Goal: Task Accomplishment & Management: Use online tool/utility

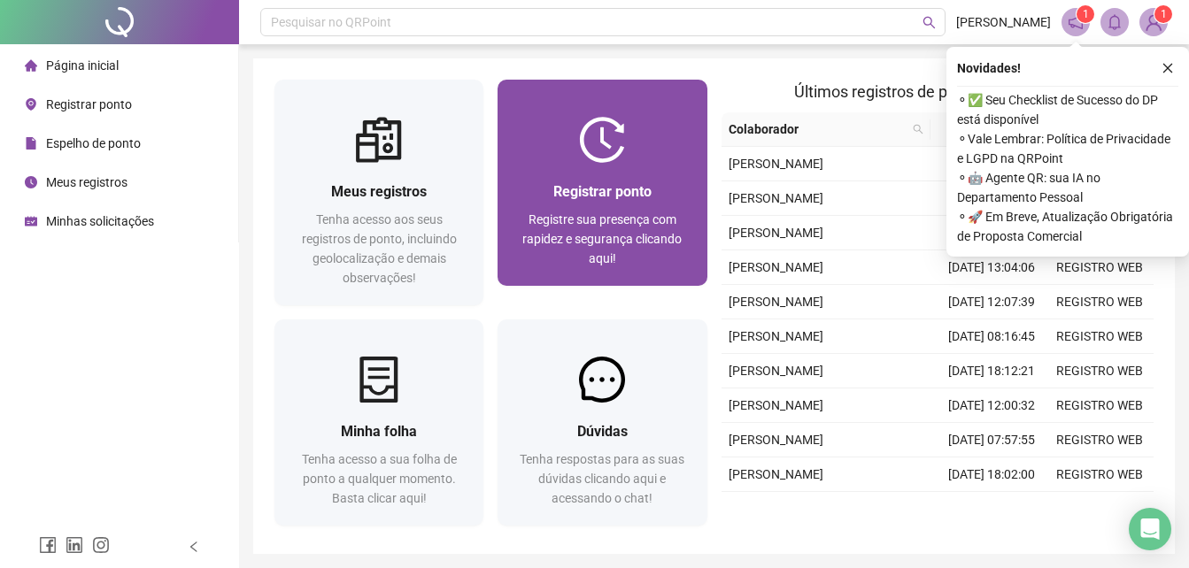
click at [630, 172] on div "Registrar ponto Registre sua presença com rapidez e segurança clicando aqui!" at bounding box center [601, 224] width 209 height 123
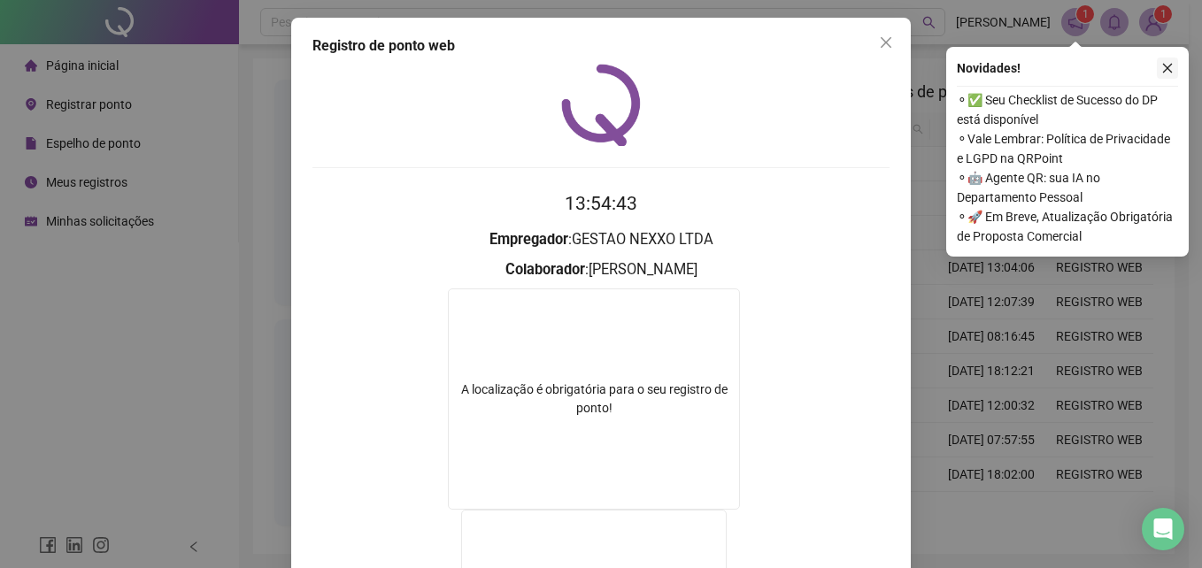
click at [1164, 69] on icon "close" at bounding box center [1167, 68] width 12 height 12
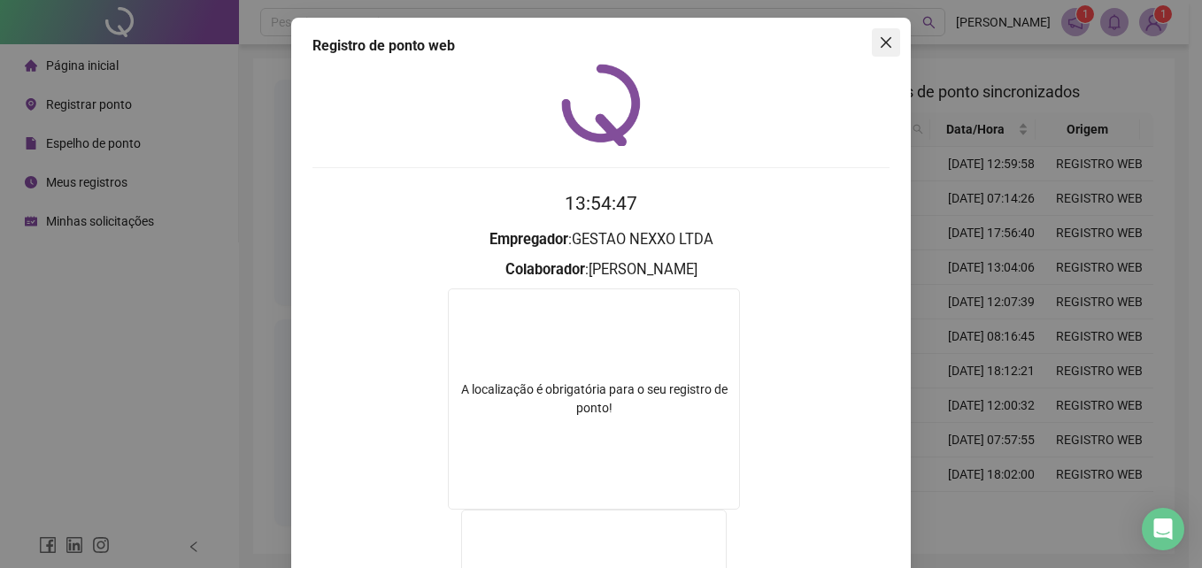
click at [876, 50] on button "Close" at bounding box center [886, 42] width 28 height 28
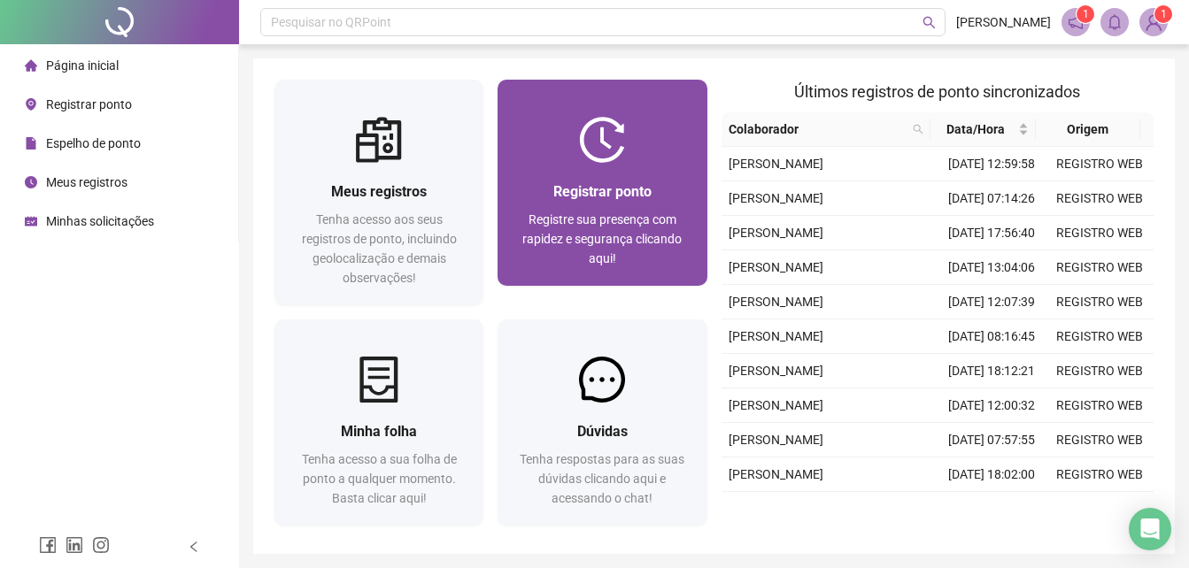
click at [651, 189] on span "Registrar ponto" at bounding box center [602, 191] width 98 height 17
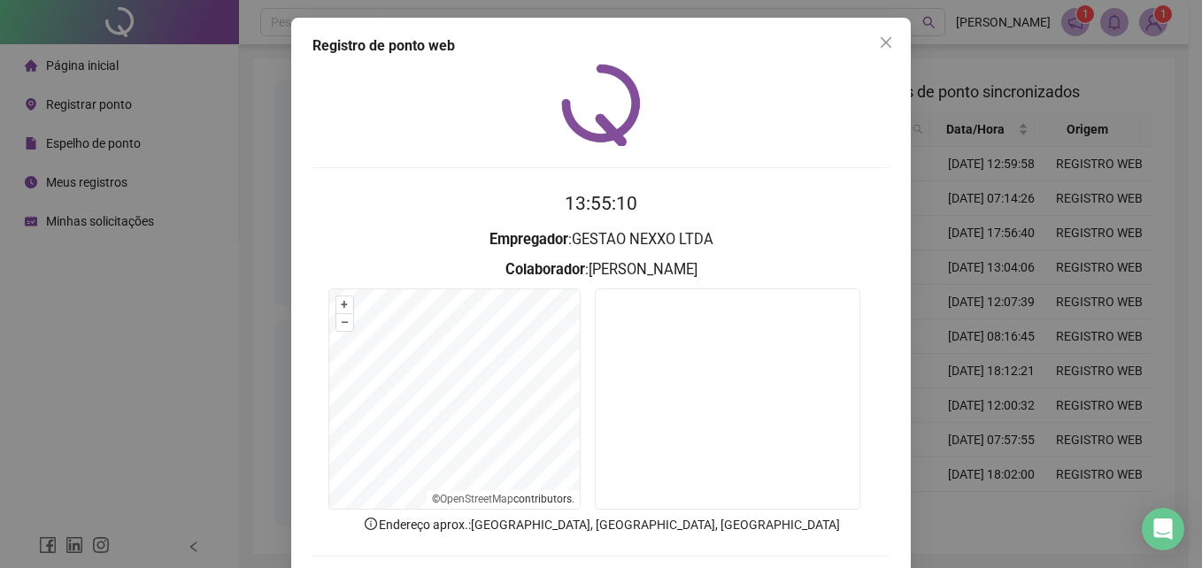
scroll to position [84, 0]
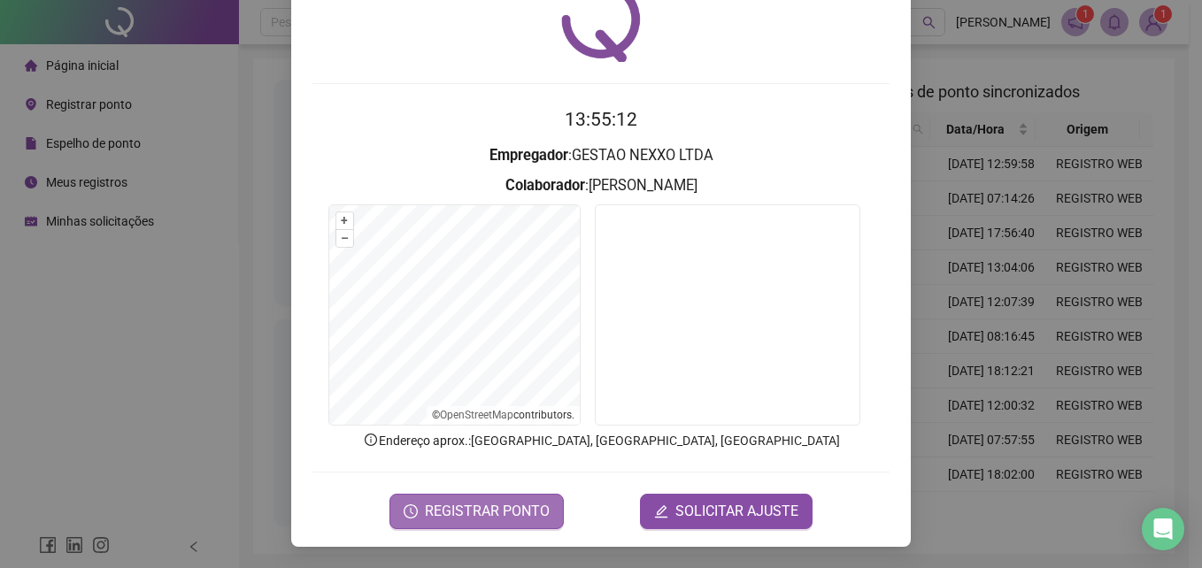
click at [505, 507] on span "REGISTRAR PONTO" at bounding box center [487, 511] width 125 height 21
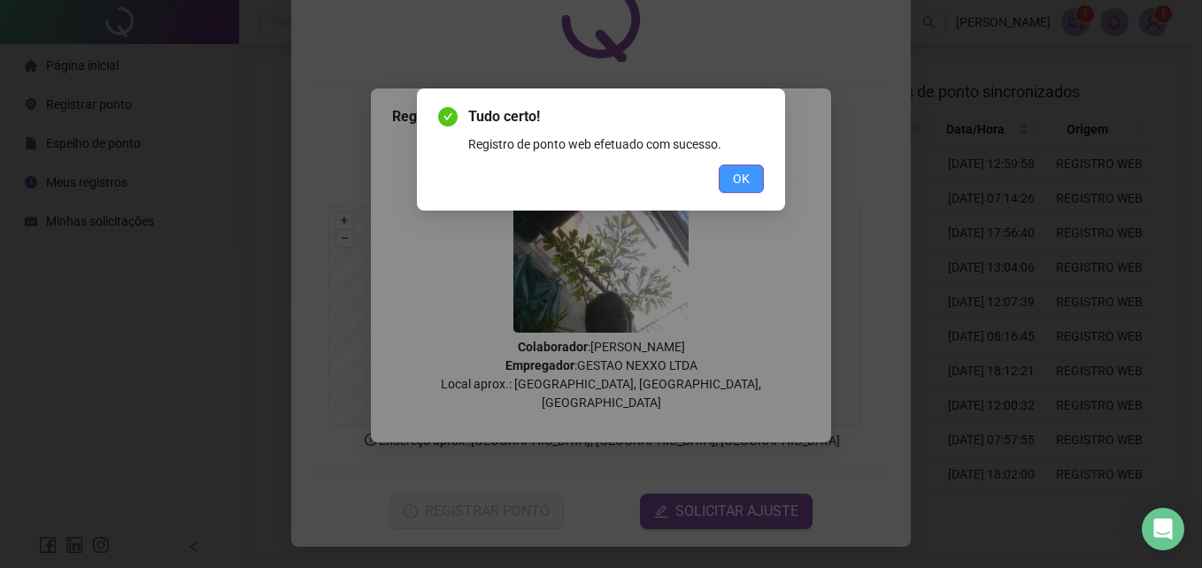
click at [724, 171] on button "OK" at bounding box center [741, 179] width 45 height 28
